Goal: Task Accomplishment & Management: Complete application form

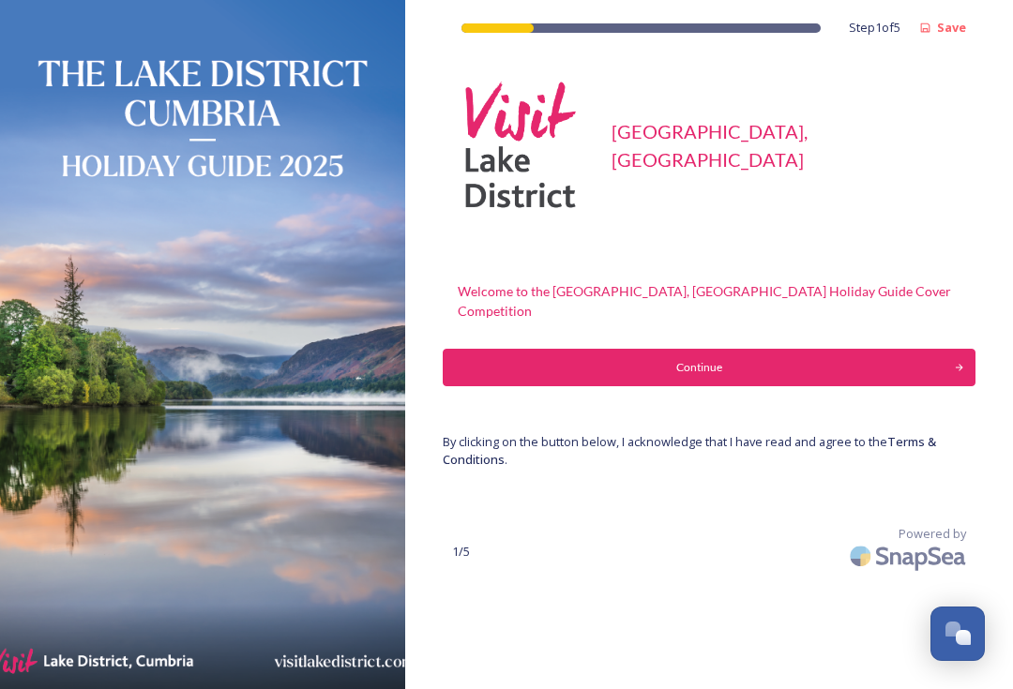
scroll to position [34, 0]
click at [707, 349] on button "Continue" at bounding box center [709, 368] width 533 height 38
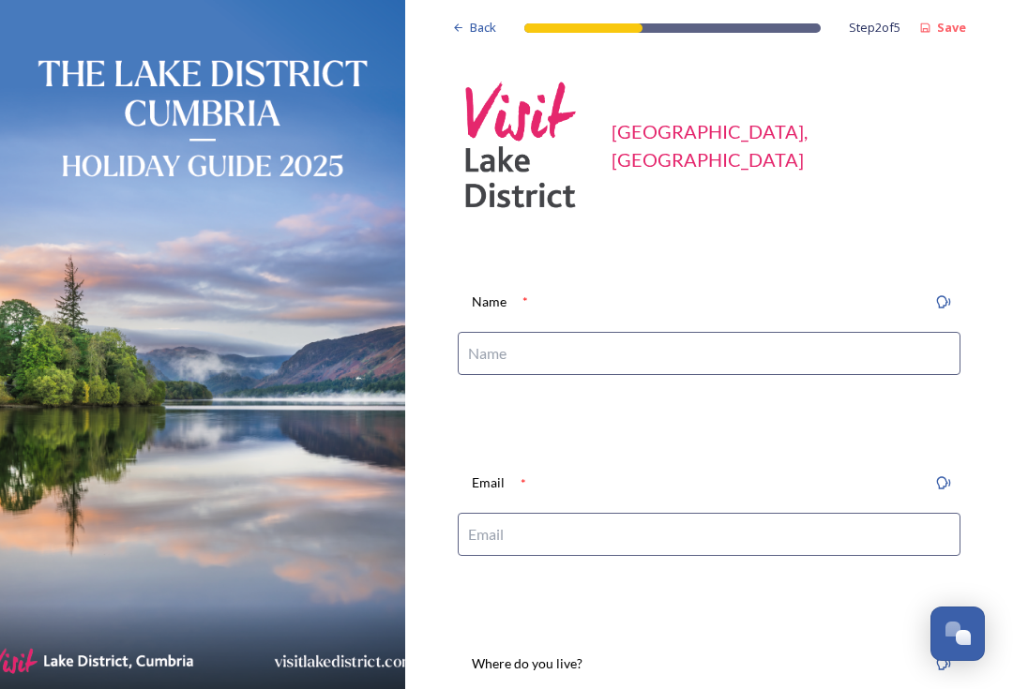
click at [492, 354] on input at bounding box center [709, 353] width 503 height 43
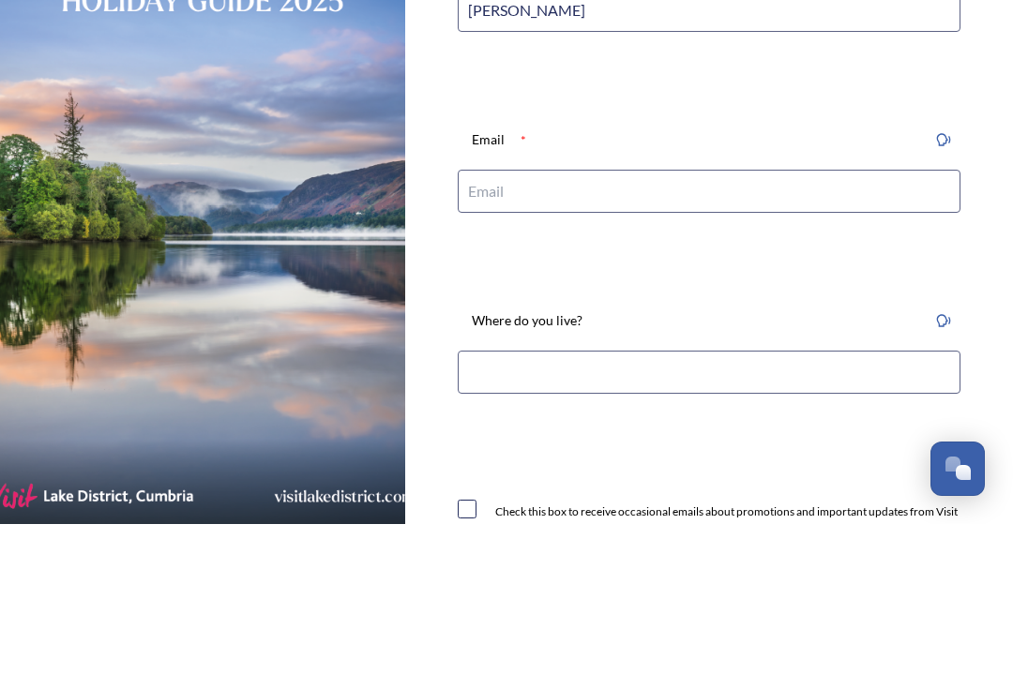
scroll to position [177, 0]
type input "[PERSON_NAME]"
click at [482, 336] on input at bounding box center [709, 357] width 503 height 43
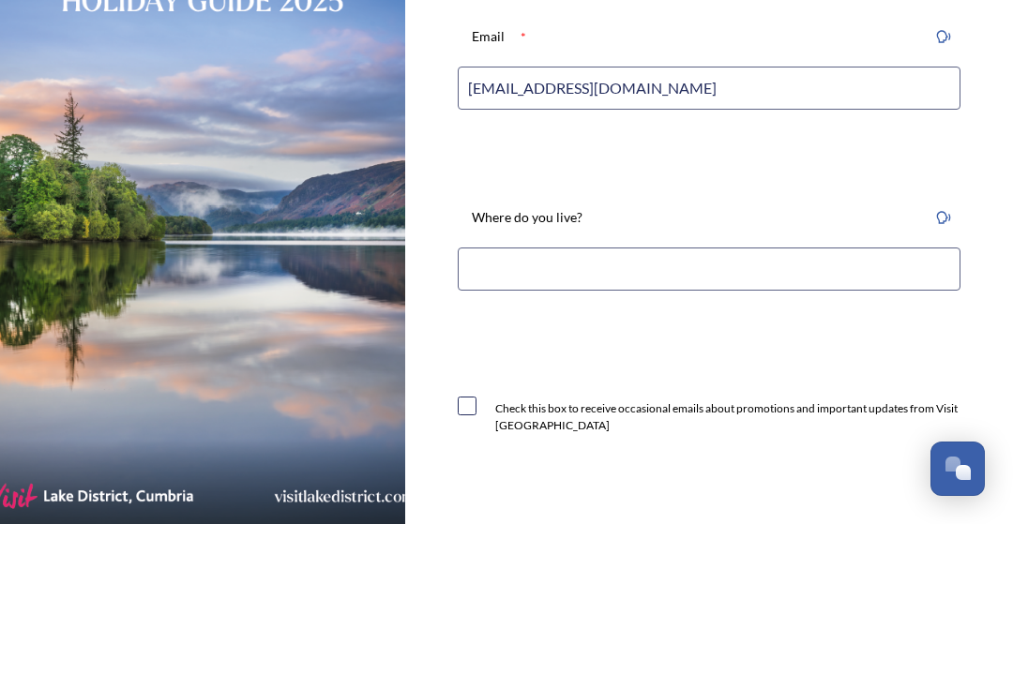
scroll to position [282, 0]
type input "[EMAIL_ADDRESS][DOMAIN_NAME]"
click at [494, 412] on input at bounding box center [709, 433] width 503 height 43
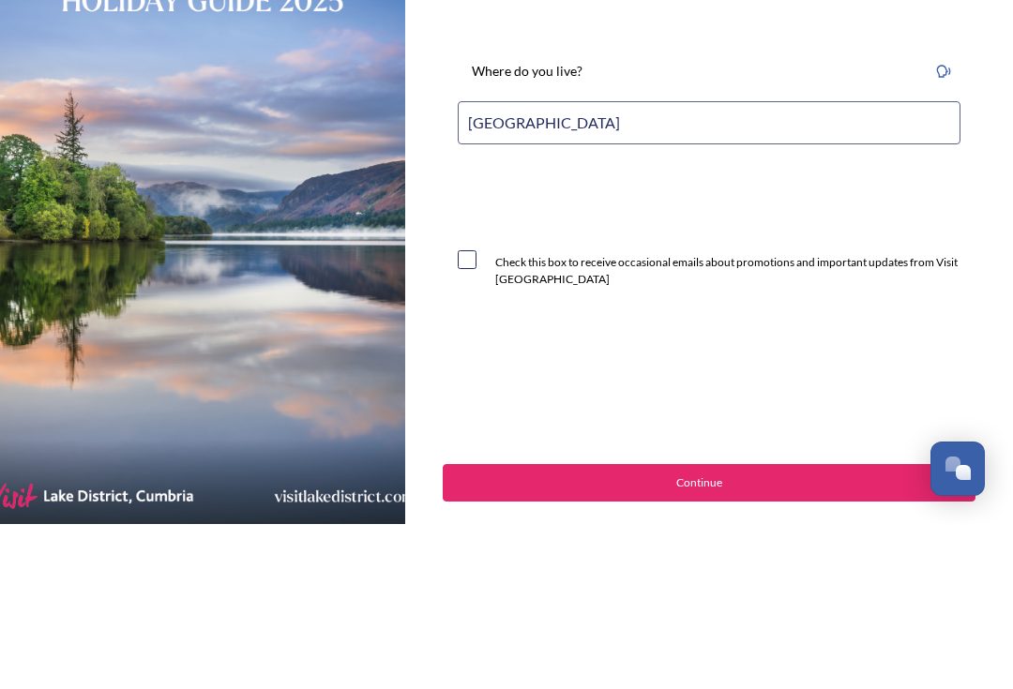
scroll to position [441, 0]
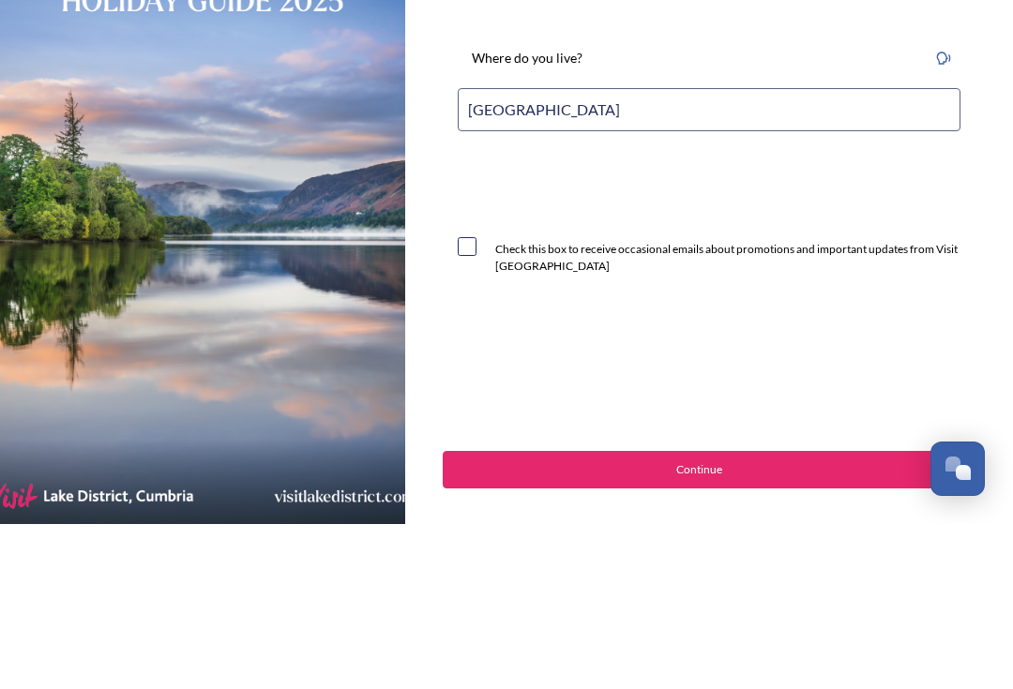
type input "[GEOGRAPHIC_DATA]"
click at [475, 402] on input "checkbox" at bounding box center [467, 411] width 19 height 19
checkbox input "true"
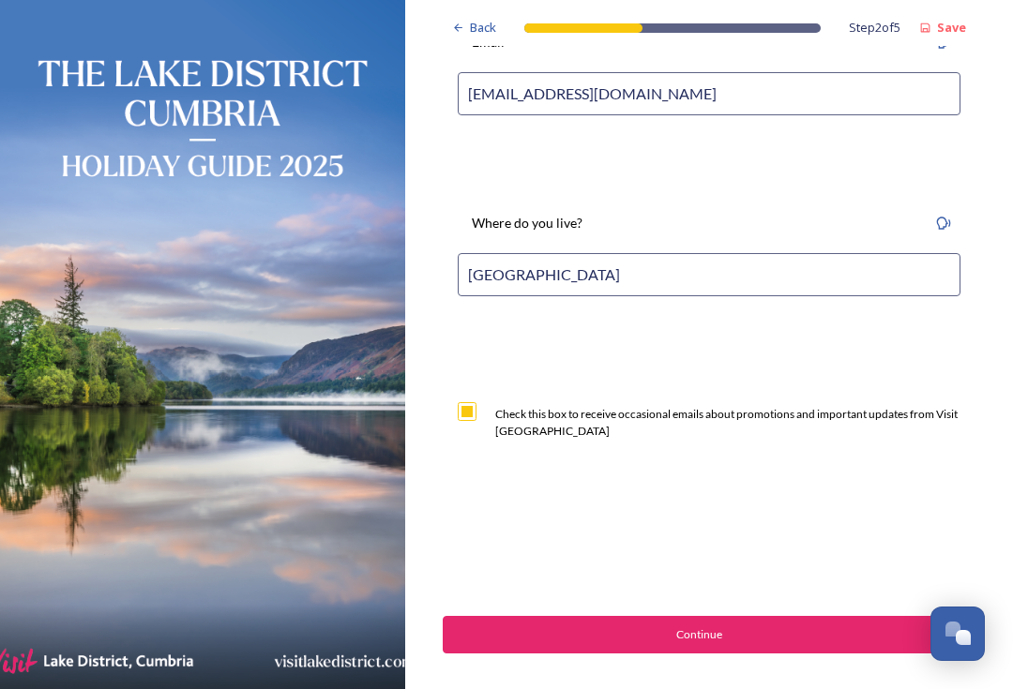
click at [711, 627] on div "Continue" at bounding box center [699, 635] width 492 height 17
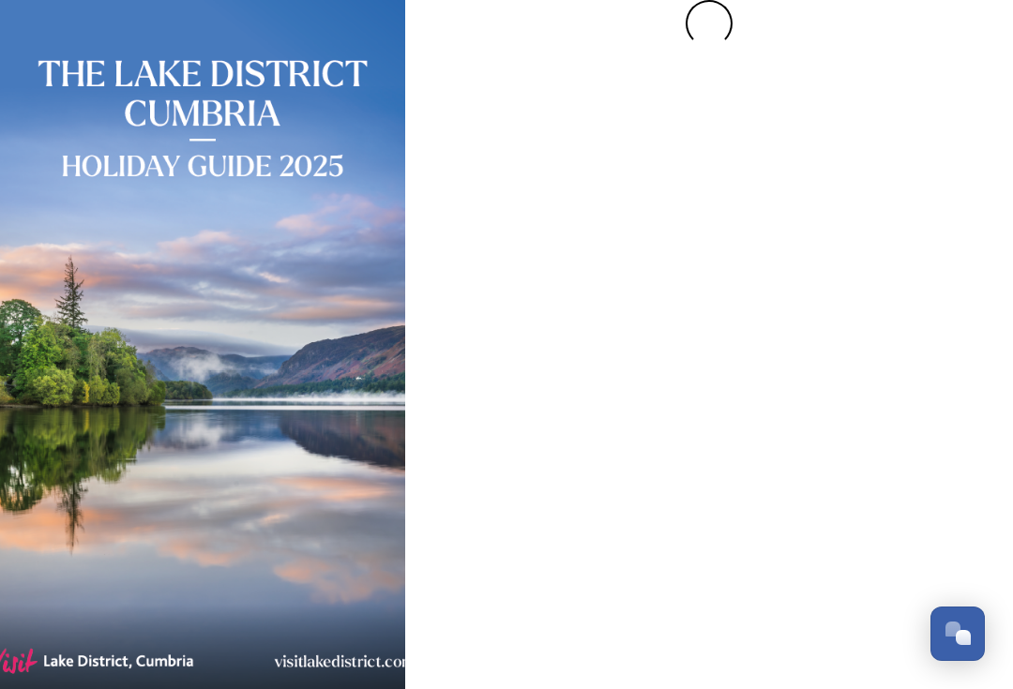
scroll to position [0, 0]
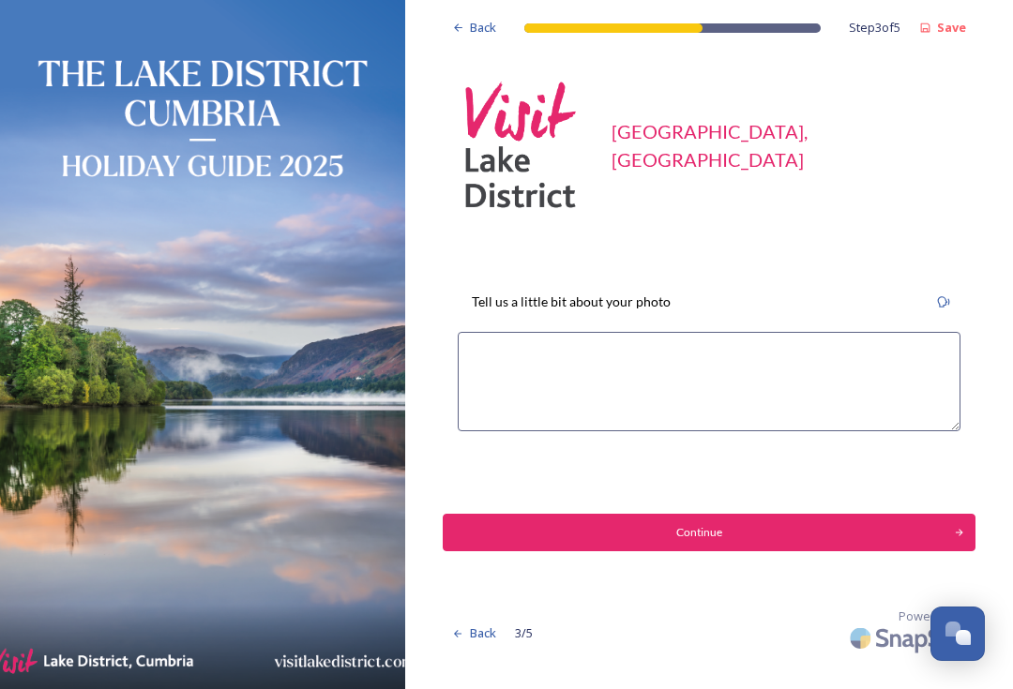
click at [497, 334] on textarea at bounding box center [709, 381] width 503 height 99
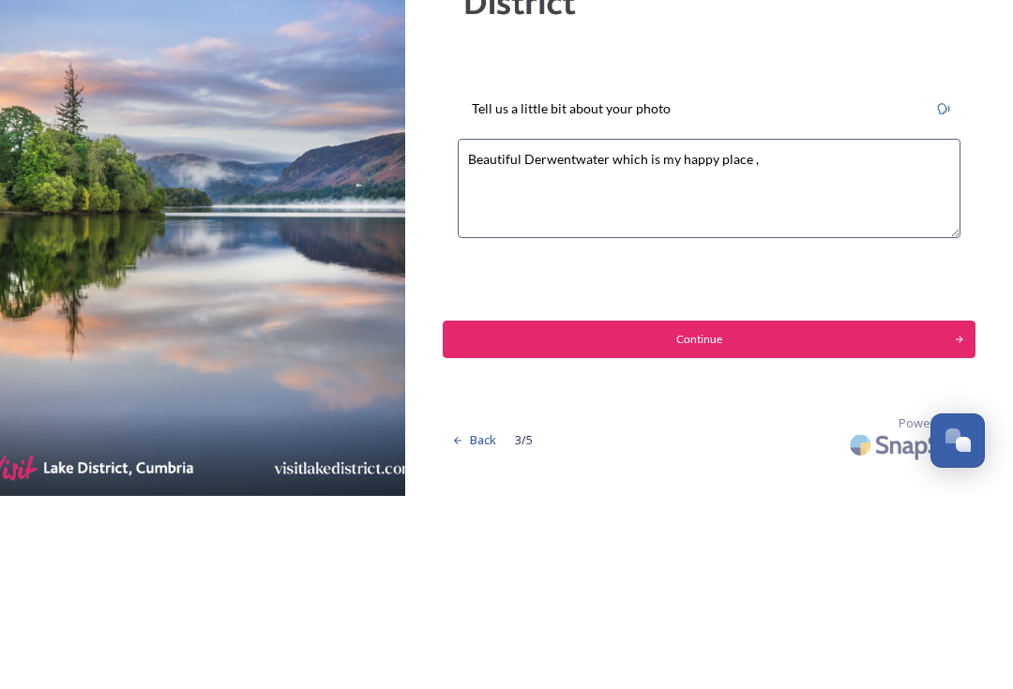
type textarea "Beautiful Derwentwater which is my happy place ,"
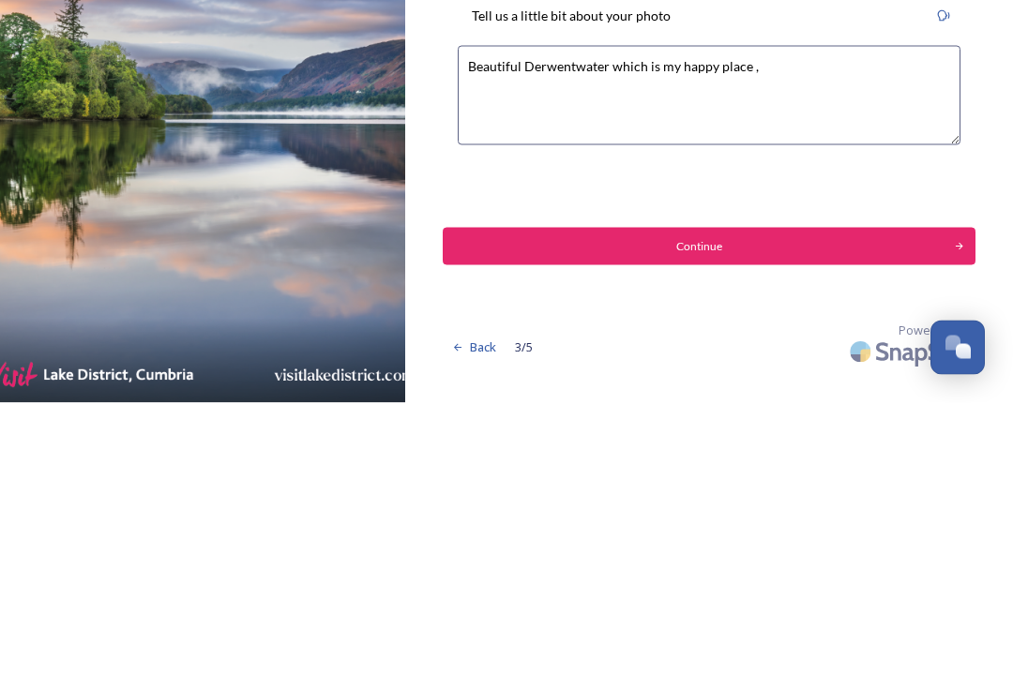
click at [716, 524] on div "Continue" at bounding box center [699, 532] width 492 height 17
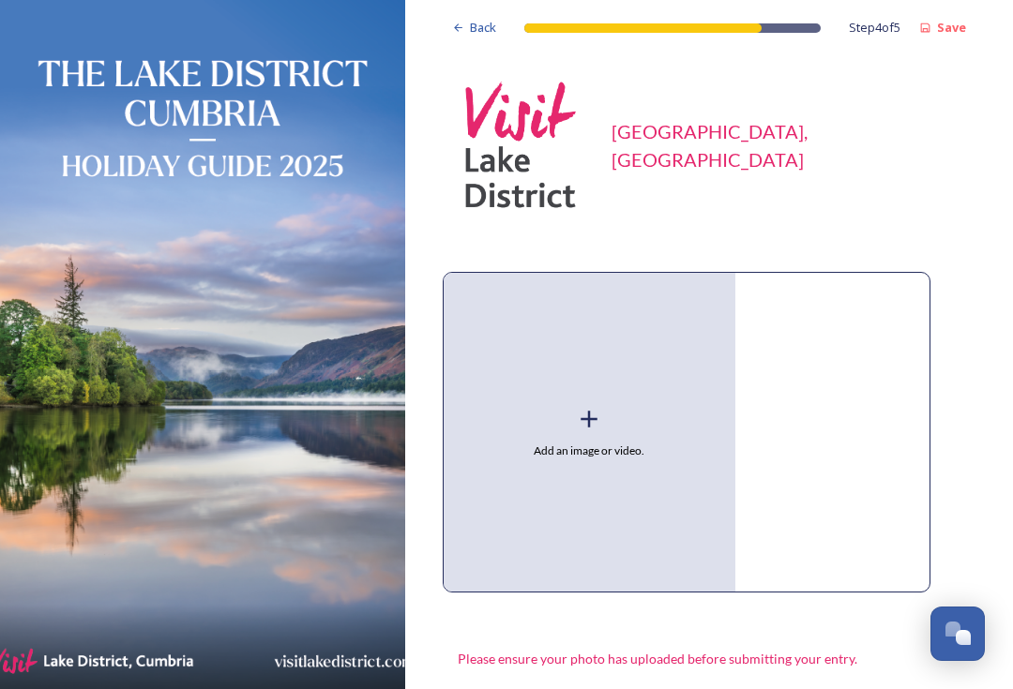
click at [605, 443] on span "Add an image or video." at bounding box center [589, 451] width 111 height 17
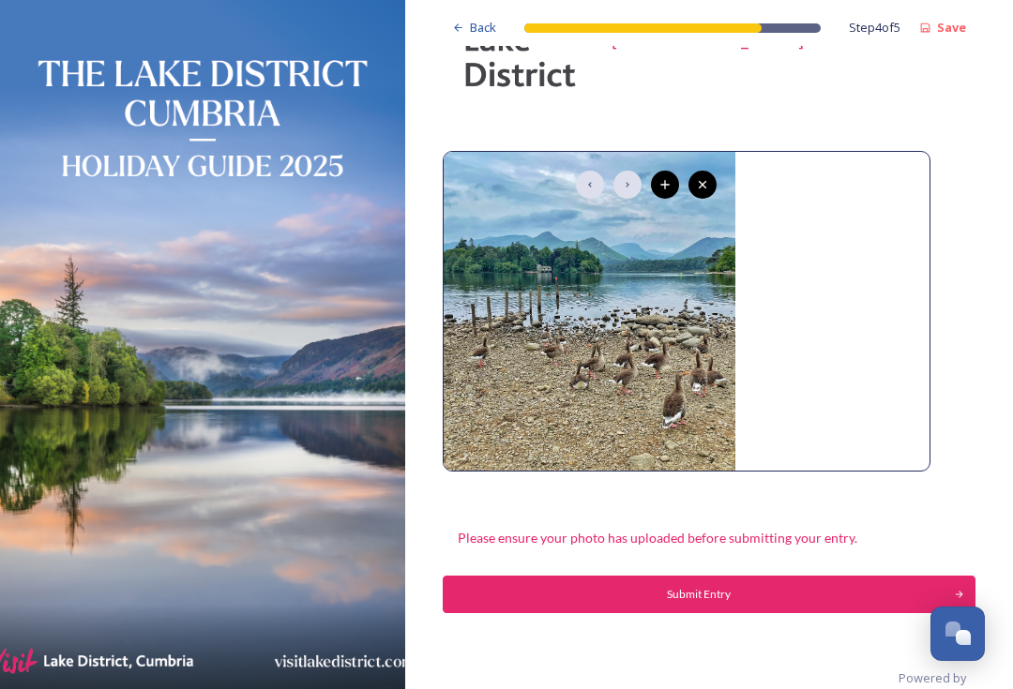
scroll to position [118, 0]
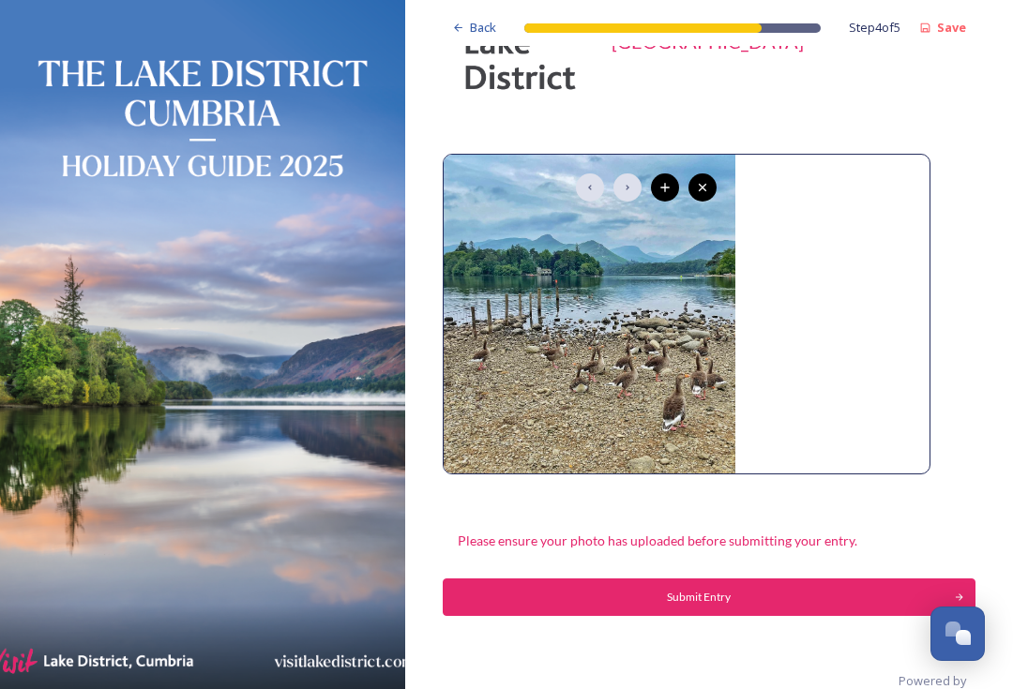
click at [697, 589] on div "Submit Entry" at bounding box center [699, 597] width 492 height 17
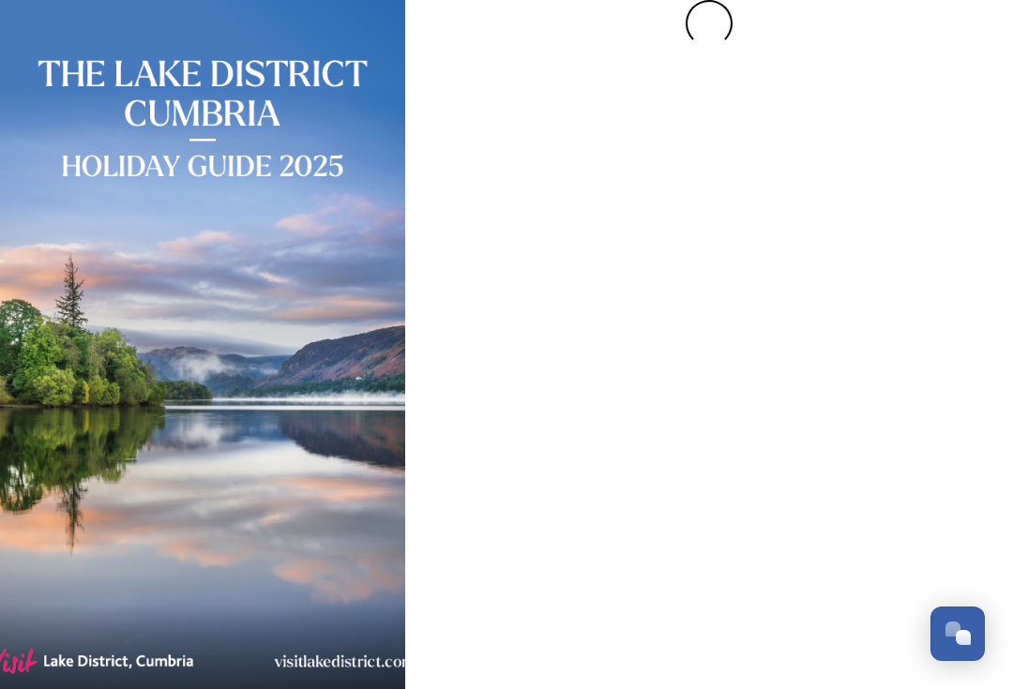
scroll to position [0, 0]
